Goal: Task Accomplishment & Management: Complete application form

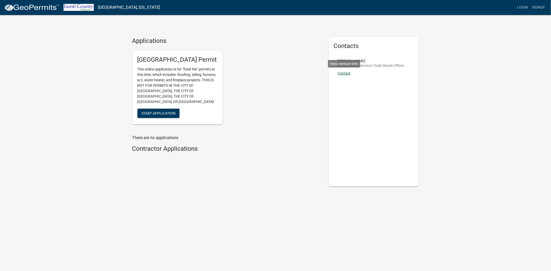
click at [347, 73] on link "Contact" at bounding box center [344, 73] width 13 height 4
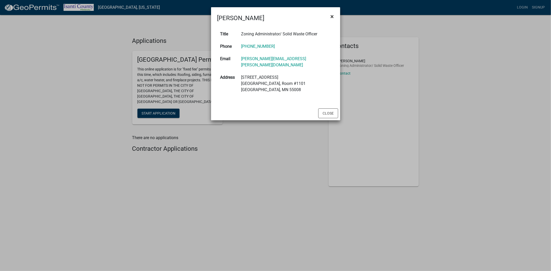
click at [332, 15] on span "×" at bounding box center [332, 16] width 3 height 7
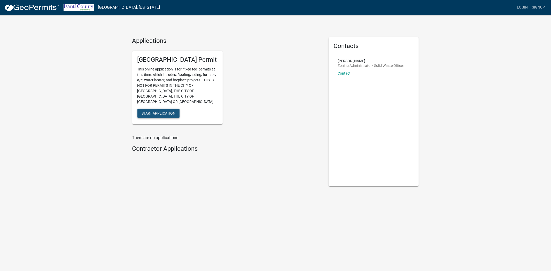
click at [167, 112] on button "Start Application" at bounding box center [158, 113] width 42 height 9
click at [346, 73] on link "Contact" at bounding box center [344, 73] width 13 height 4
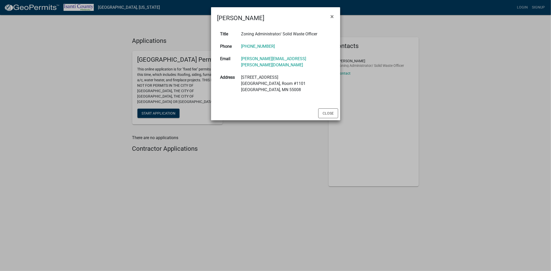
click at [283, 55] on td "[PERSON_NAME][EMAIL_ADDRESS][PERSON_NAME][DOMAIN_NAME]" at bounding box center [286, 62] width 96 height 19
click at [322, 108] on button "Close" at bounding box center [328, 113] width 20 height 10
